Goal: Check status

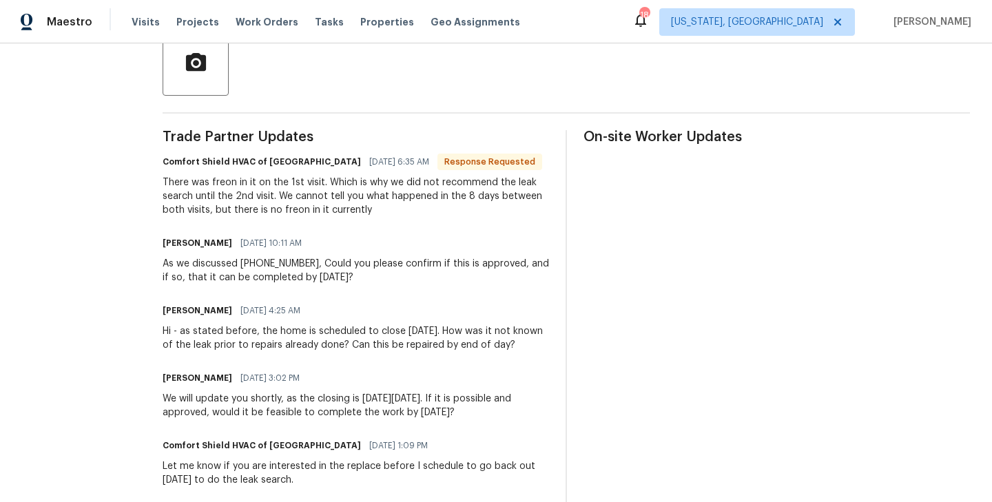
scroll to position [339, 0]
